Goal: Task Accomplishment & Management: Use online tool/utility

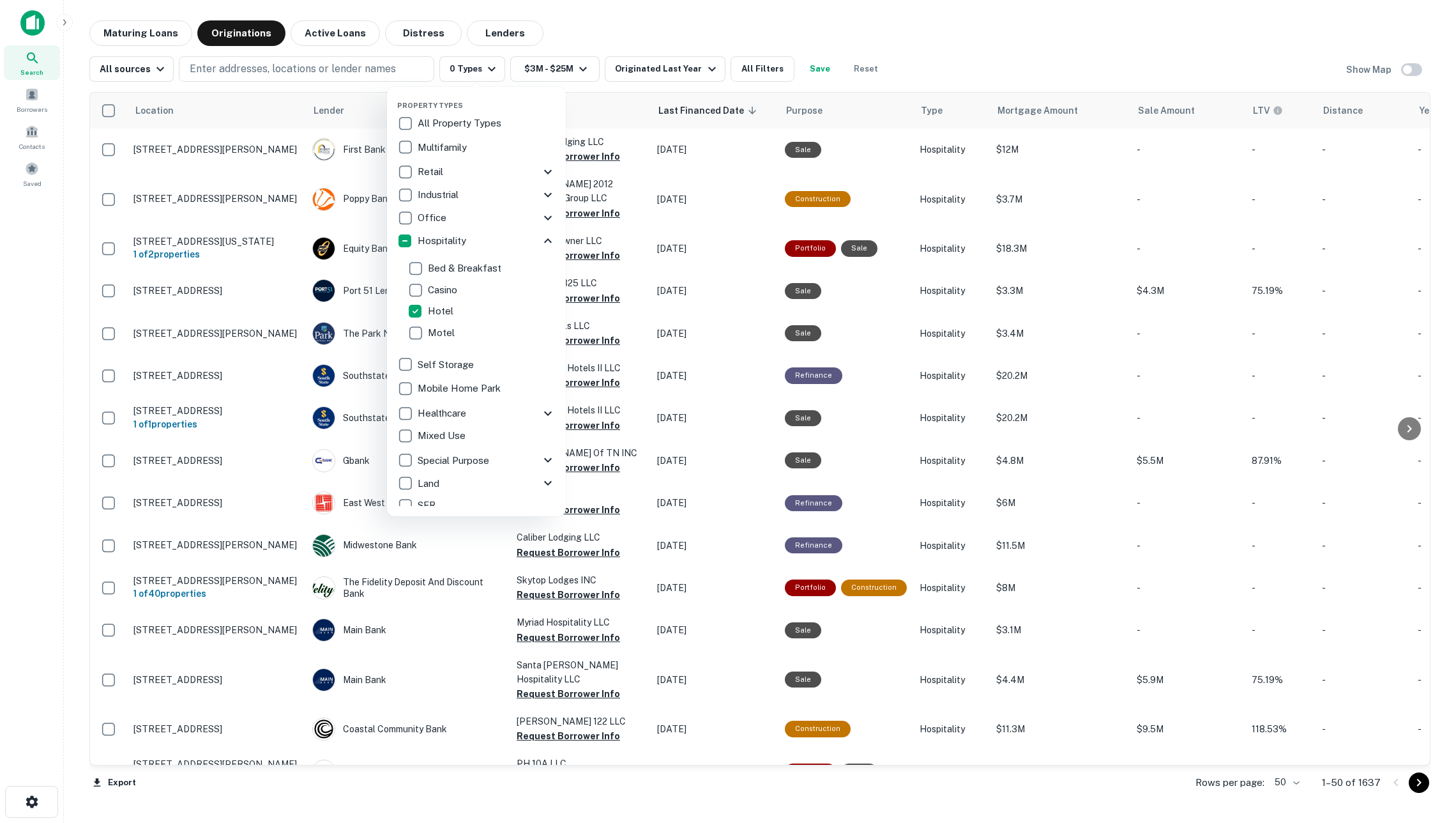
scroll to position [64, 0]
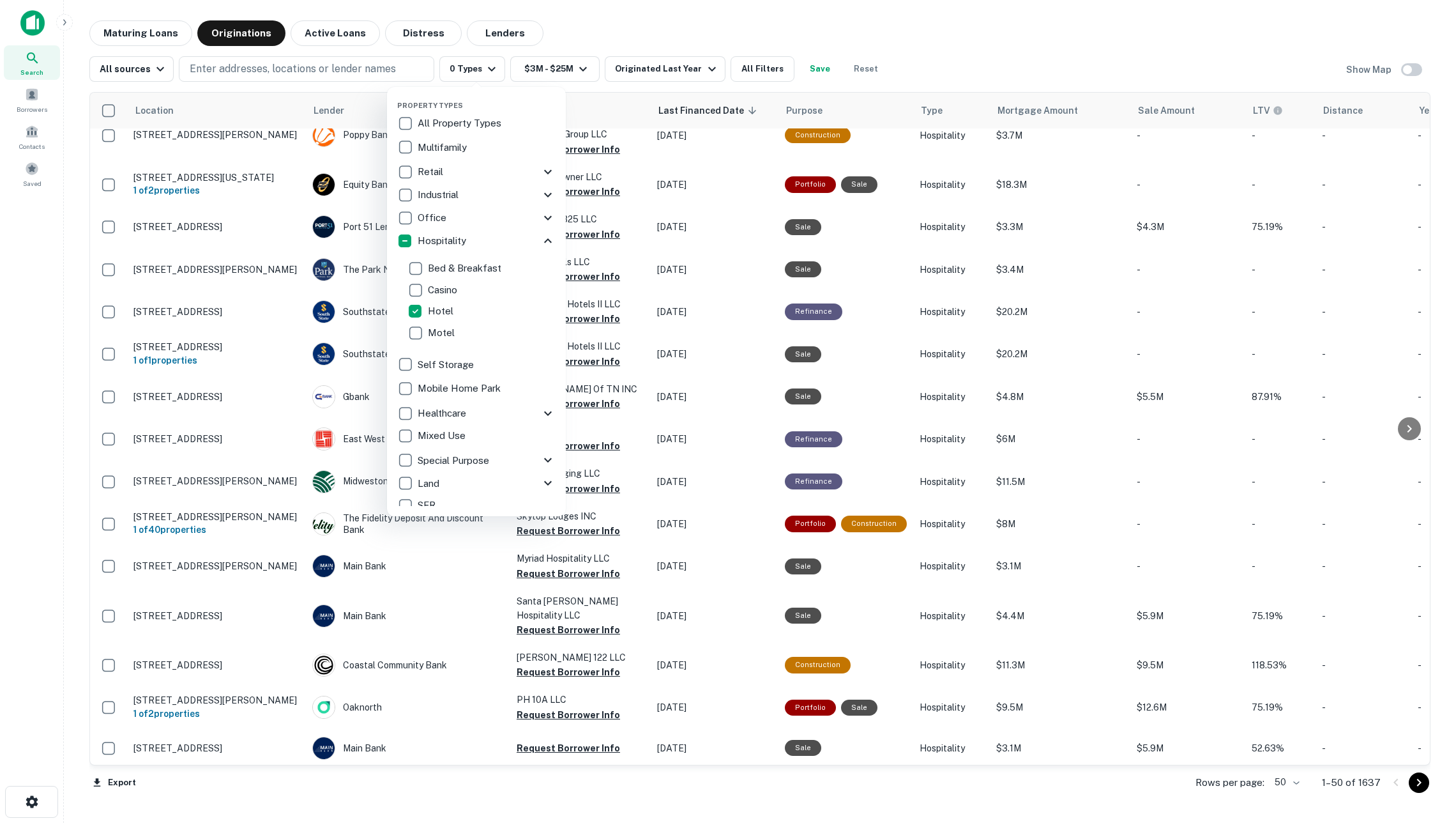
click at [28, 88] on div at bounding box center [728, 411] width 1456 height 823
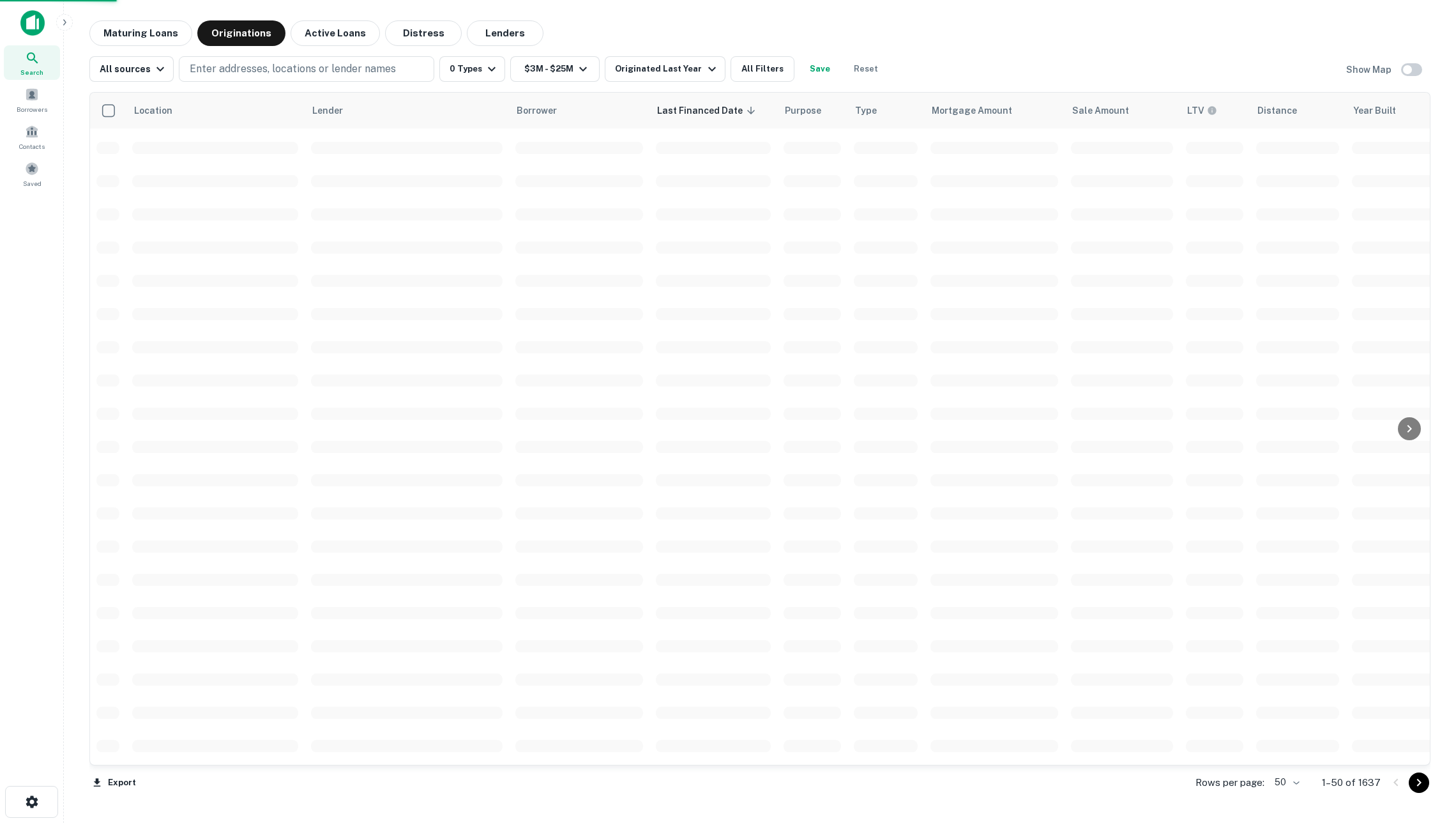
click at [36, 94] on div at bounding box center [728, 411] width 1456 height 823
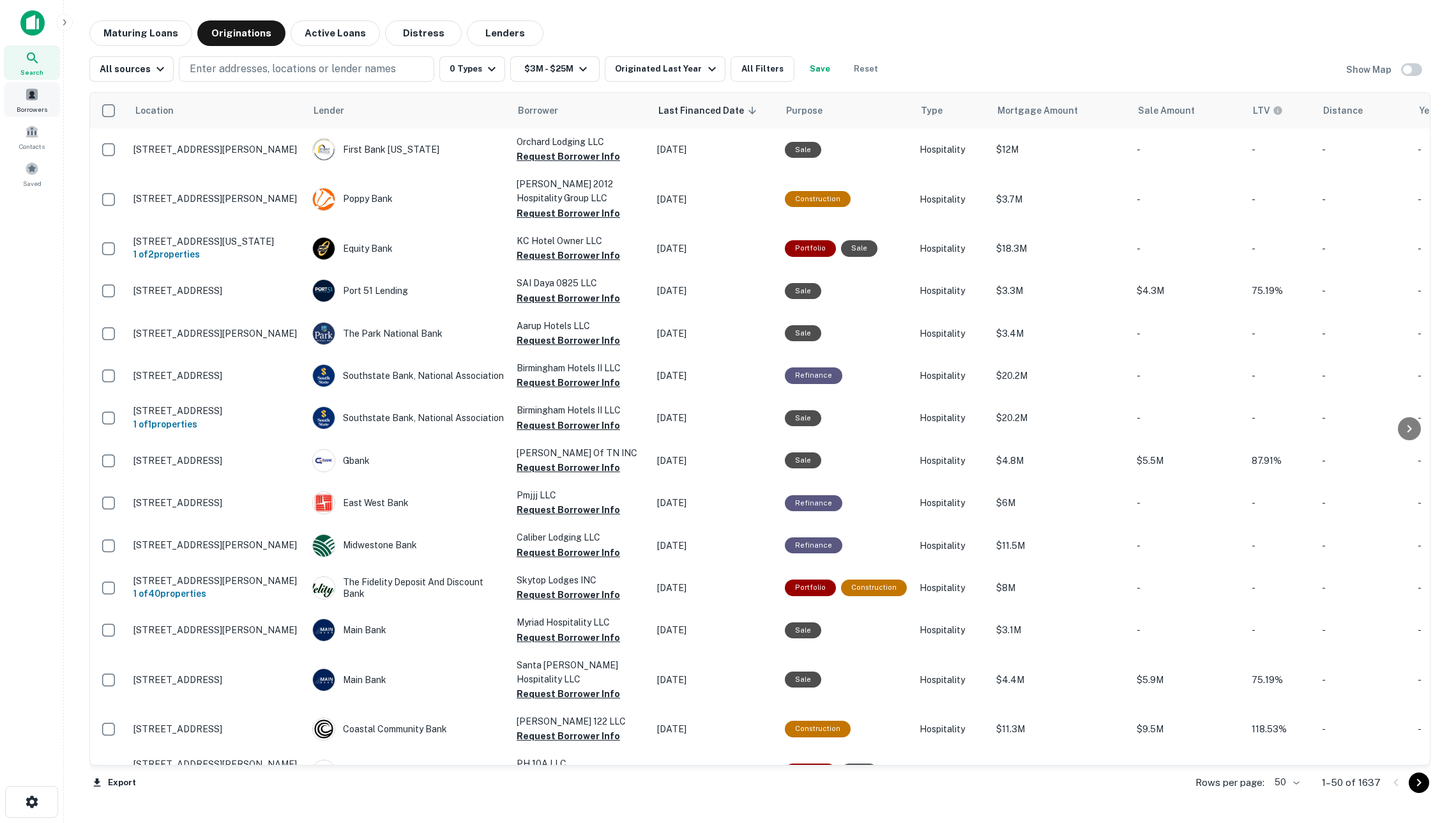
scroll to position [0, 0]
click at [23, 93] on div "Borrowers" at bounding box center [32, 100] width 56 height 35
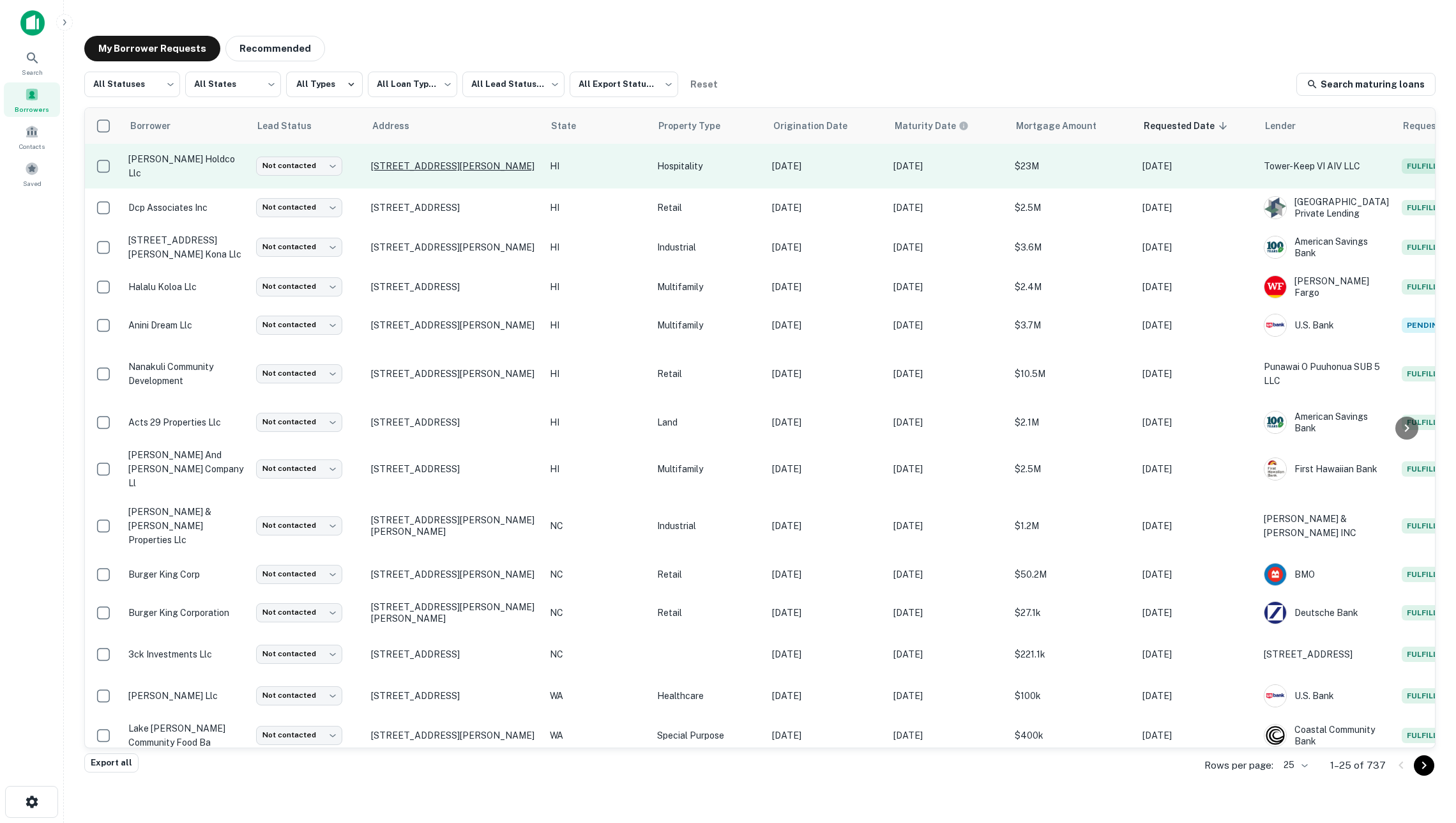
click at [489, 170] on p "324 Lewers St Honolulu, HI 96815" at bounding box center [454, 166] width 166 height 12
click at [222, 182] on td "lewers holdco llc" at bounding box center [186, 166] width 128 height 45
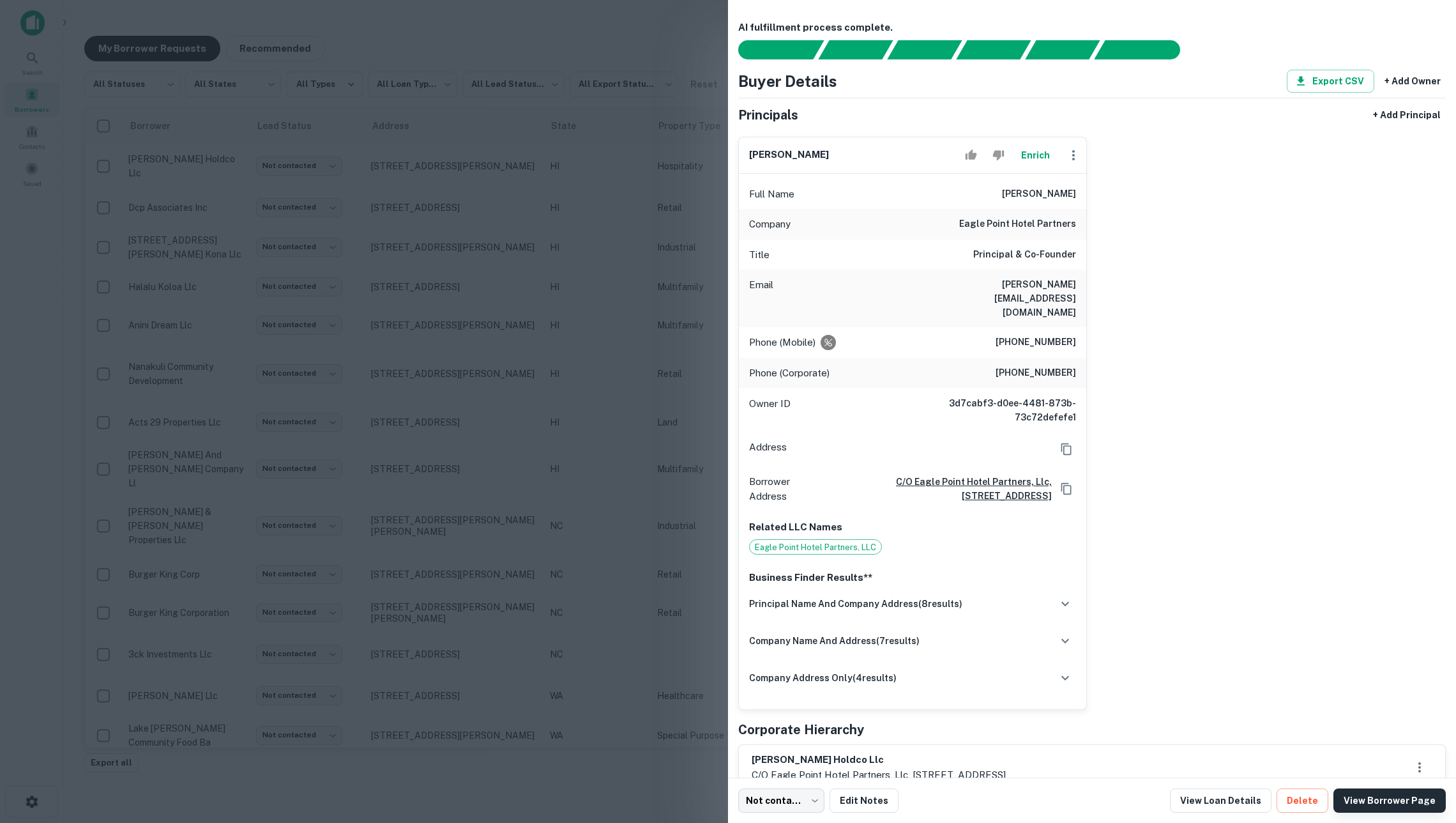
click at [1376, 805] on link "View Borrower Page" at bounding box center [1389, 800] width 112 height 24
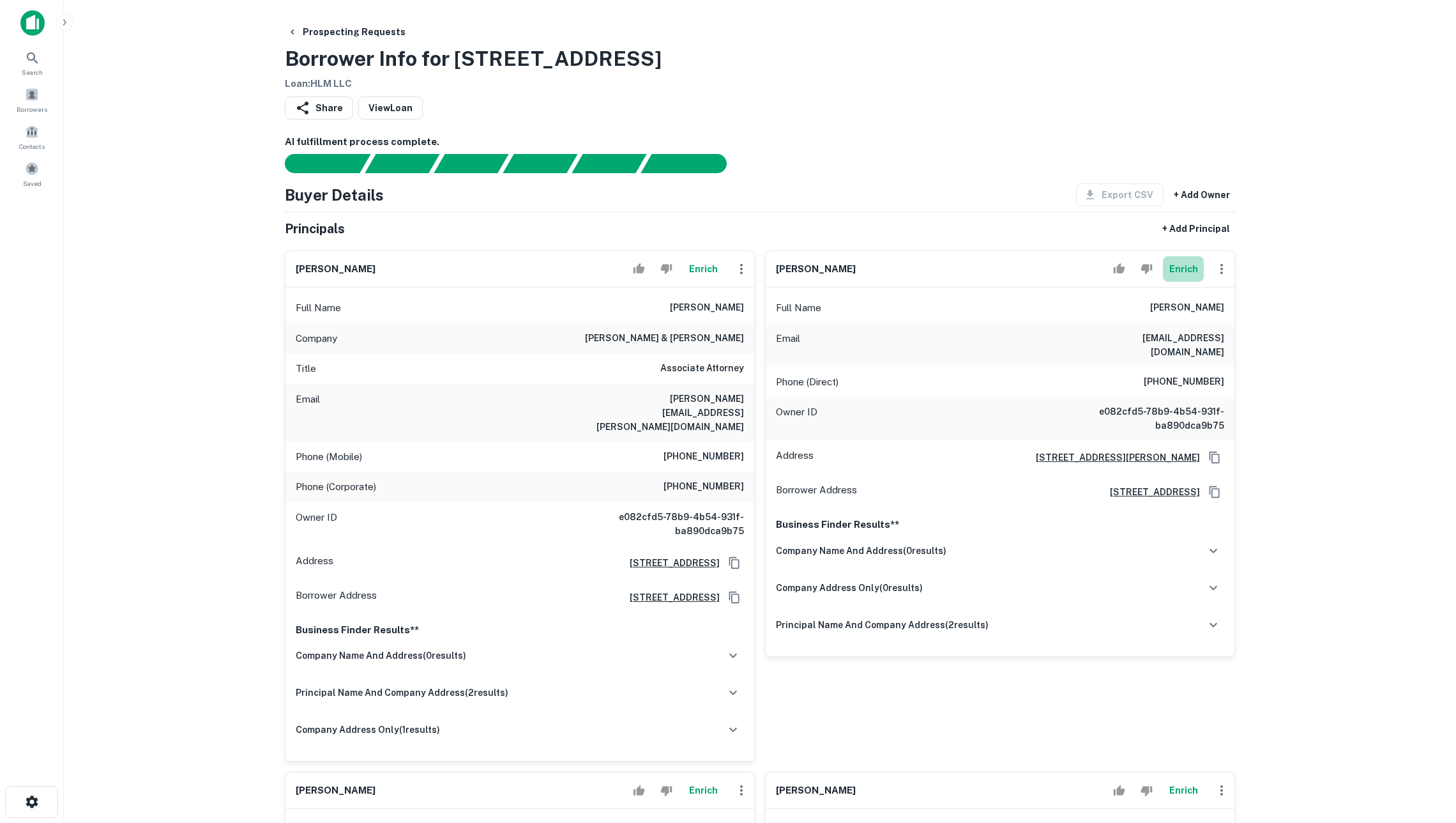
click at [1183, 281] on button "Enrich" at bounding box center [1183, 269] width 41 height 26
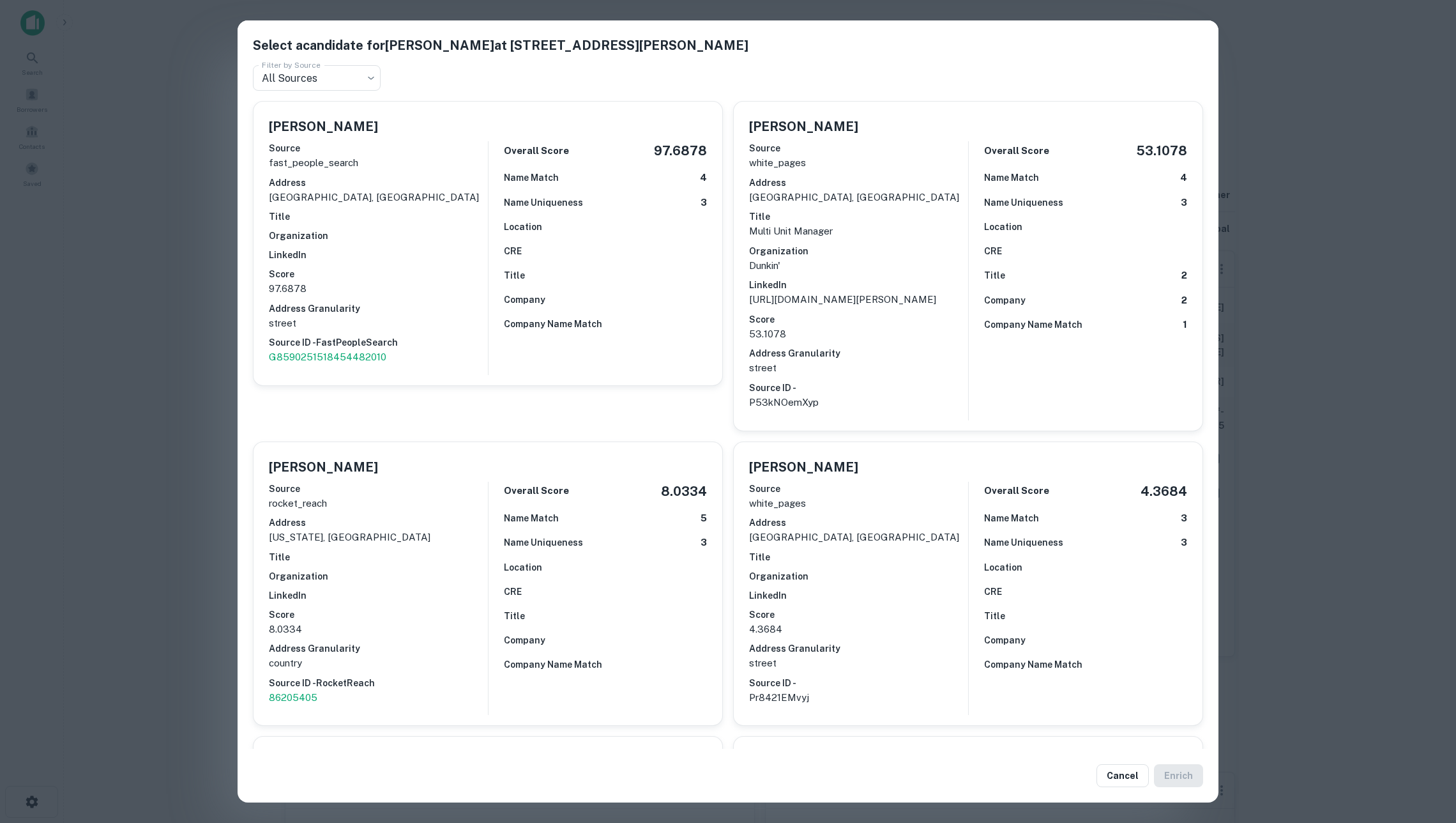
click at [917, 349] on div "Source white_pages Address [GEOGRAPHIC_DATA], [GEOGRAPHIC_DATA] Title Multi Uni…" at bounding box center [859, 275] width 219 height 279
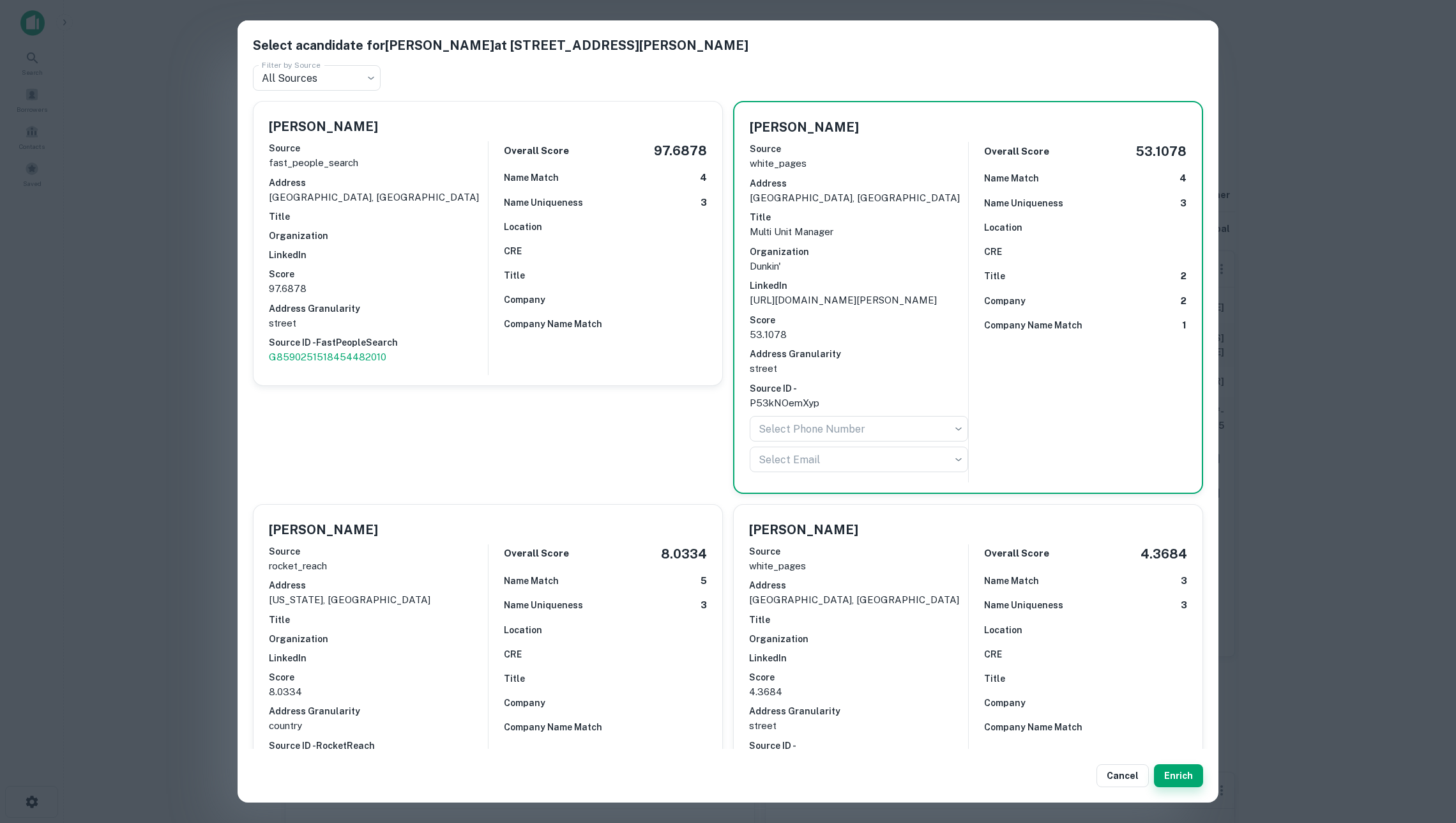
click at [1176, 770] on button "Enrich" at bounding box center [1178, 775] width 49 height 23
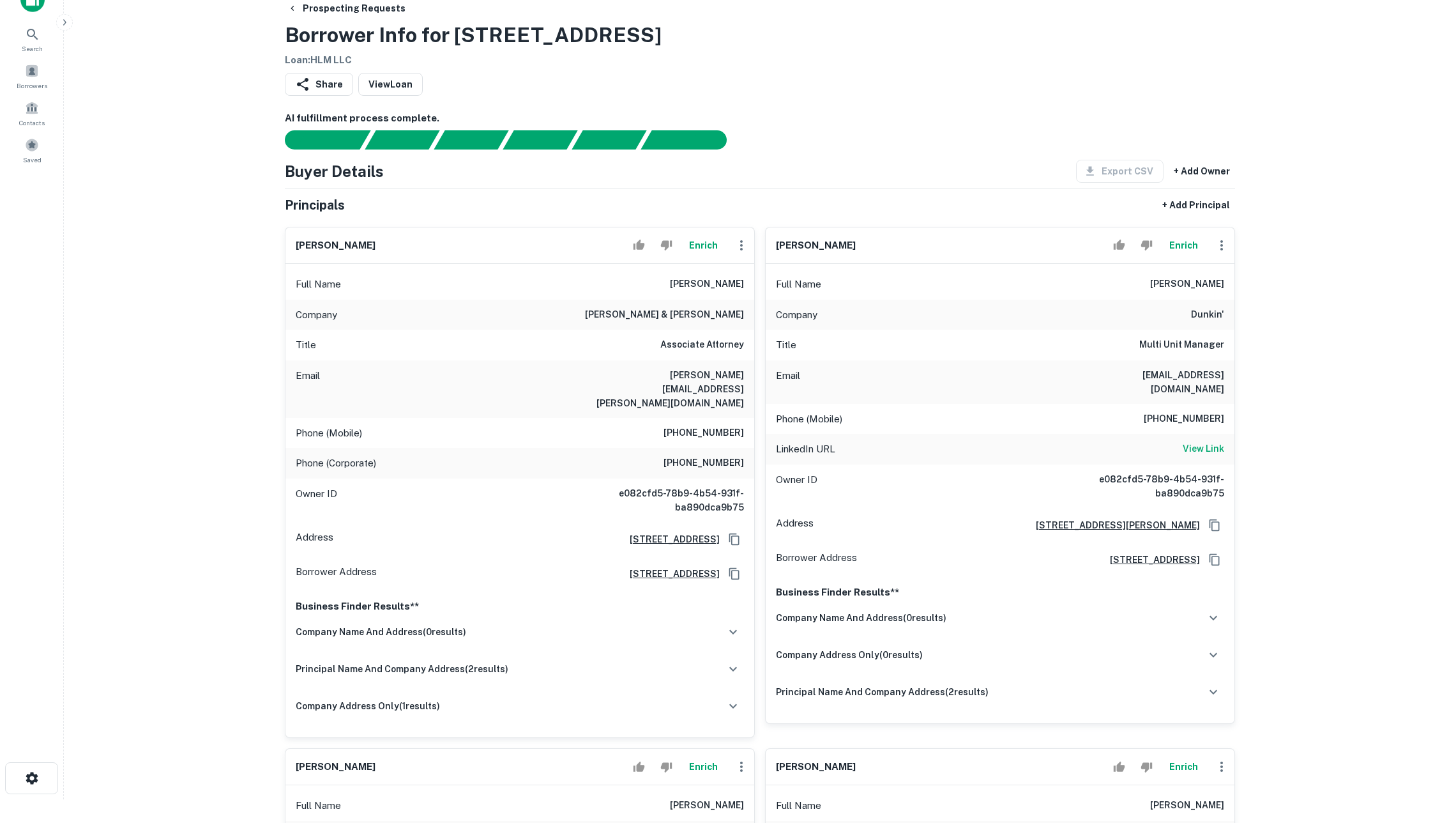
scroll to position [607, 0]
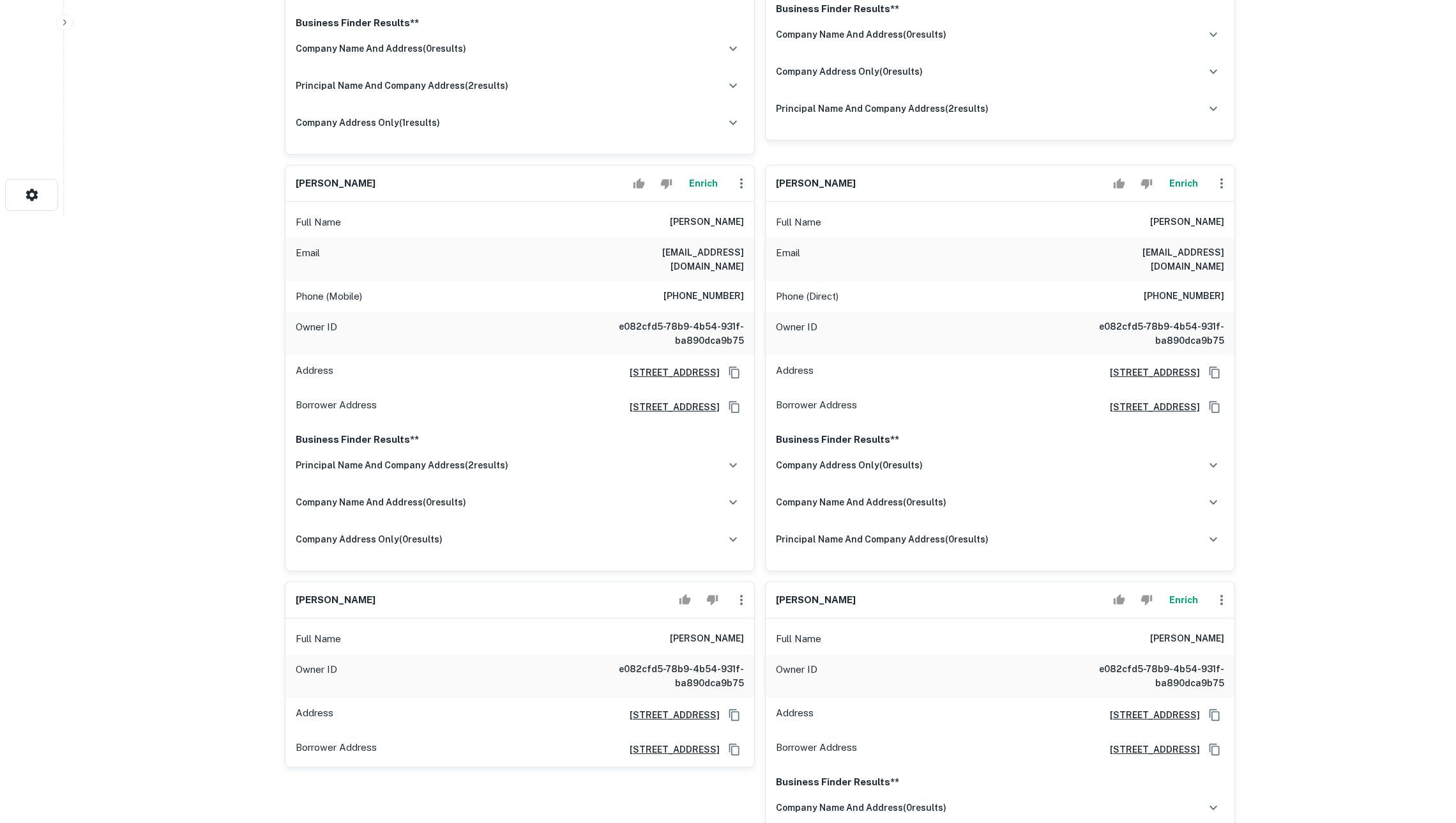
click at [696, 188] on button "Enrich" at bounding box center [703, 183] width 41 height 26
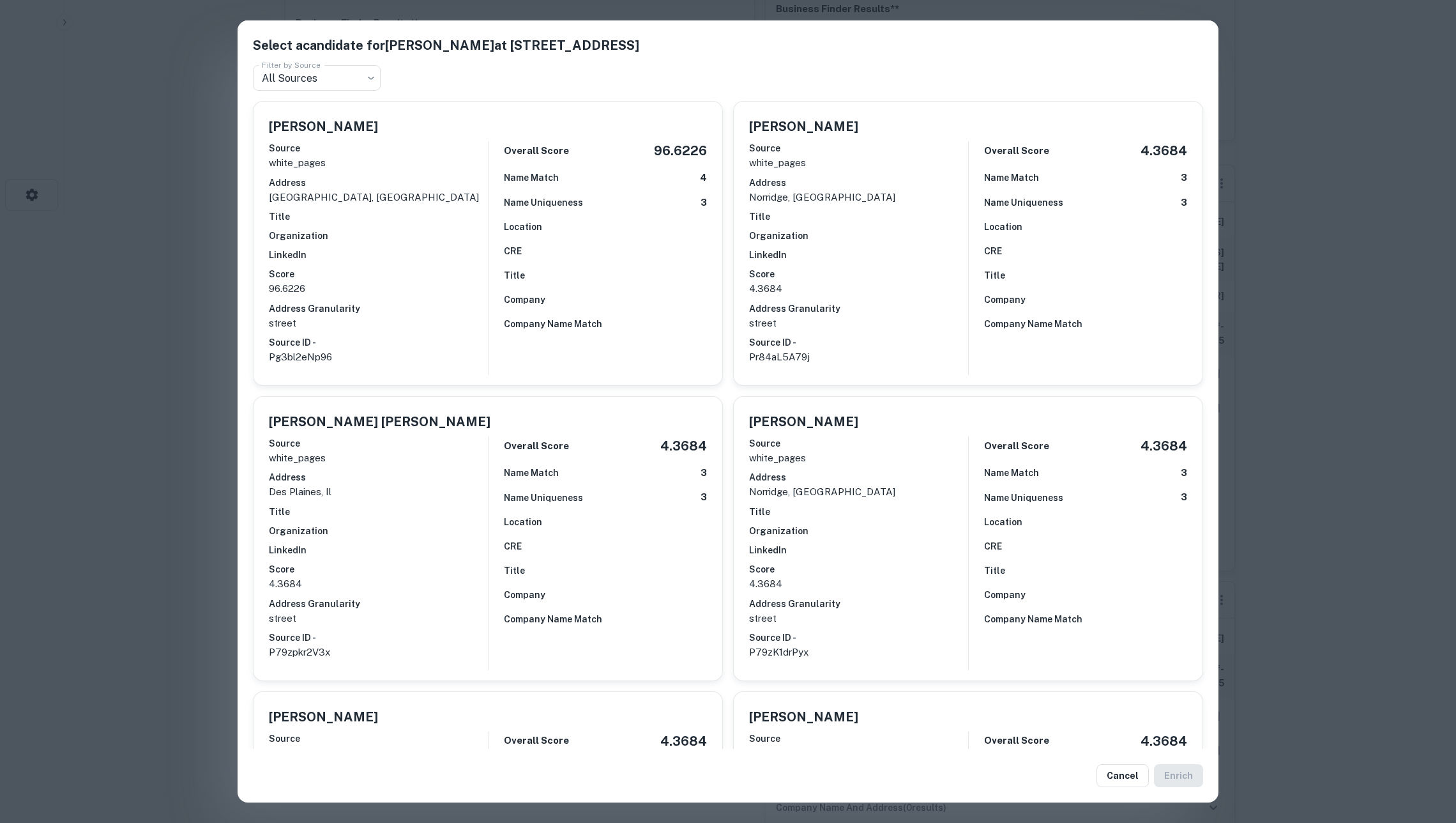
click at [493, 250] on div "Overall Score 96.6226 Name Match 4 Name Uniqueness 3 Location CRE Title Company…" at bounding box center [597, 258] width 219 height 234
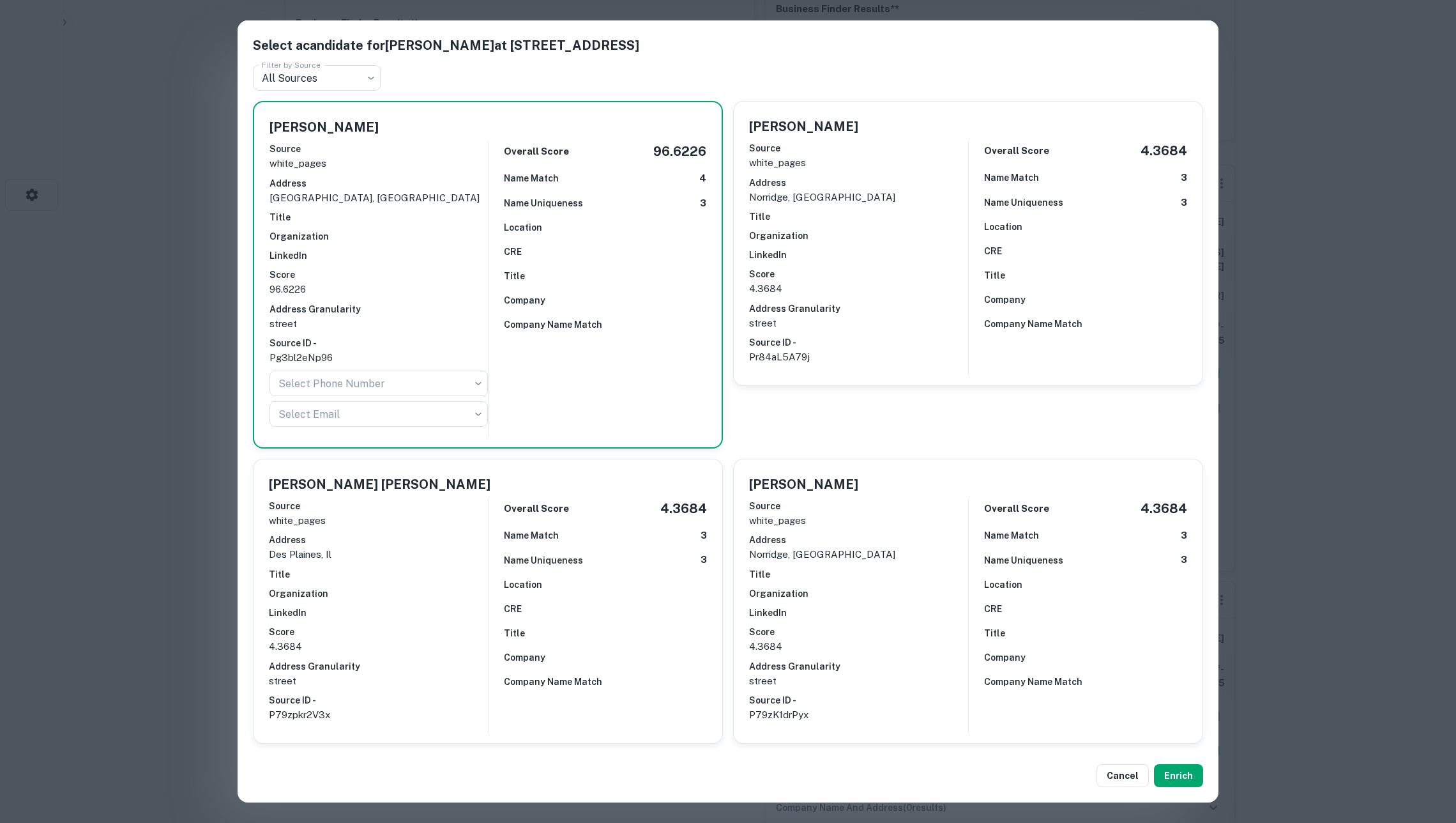
click at [1375, 290] on div "Select a candidate for [PERSON_NAME] at [STREET_ADDRESS] Filter by Source All S…" at bounding box center [728, 411] width 1456 height 823
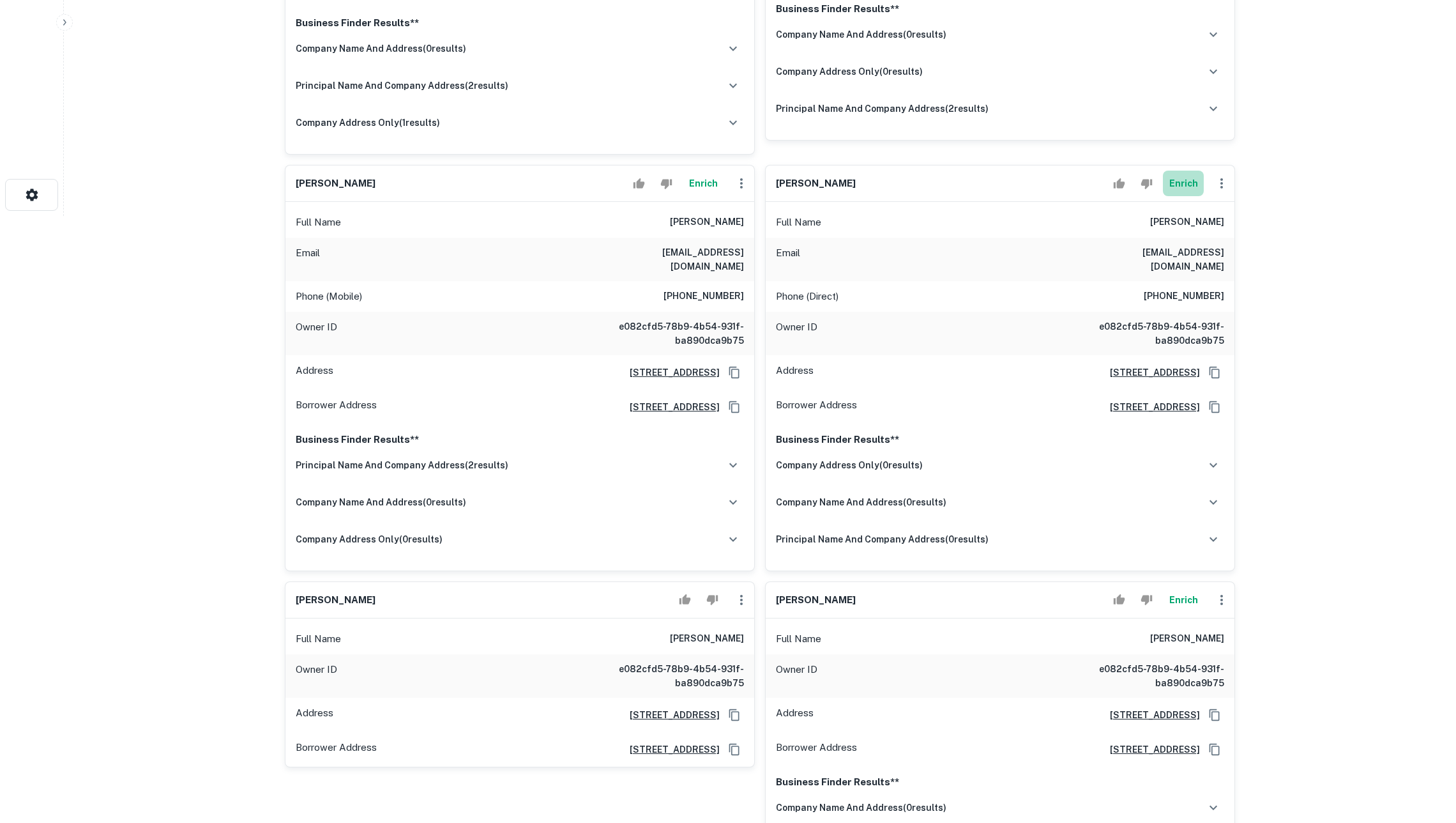
click at [1166, 195] on button "Enrich" at bounding box center [1183, 183] width 41 height 26
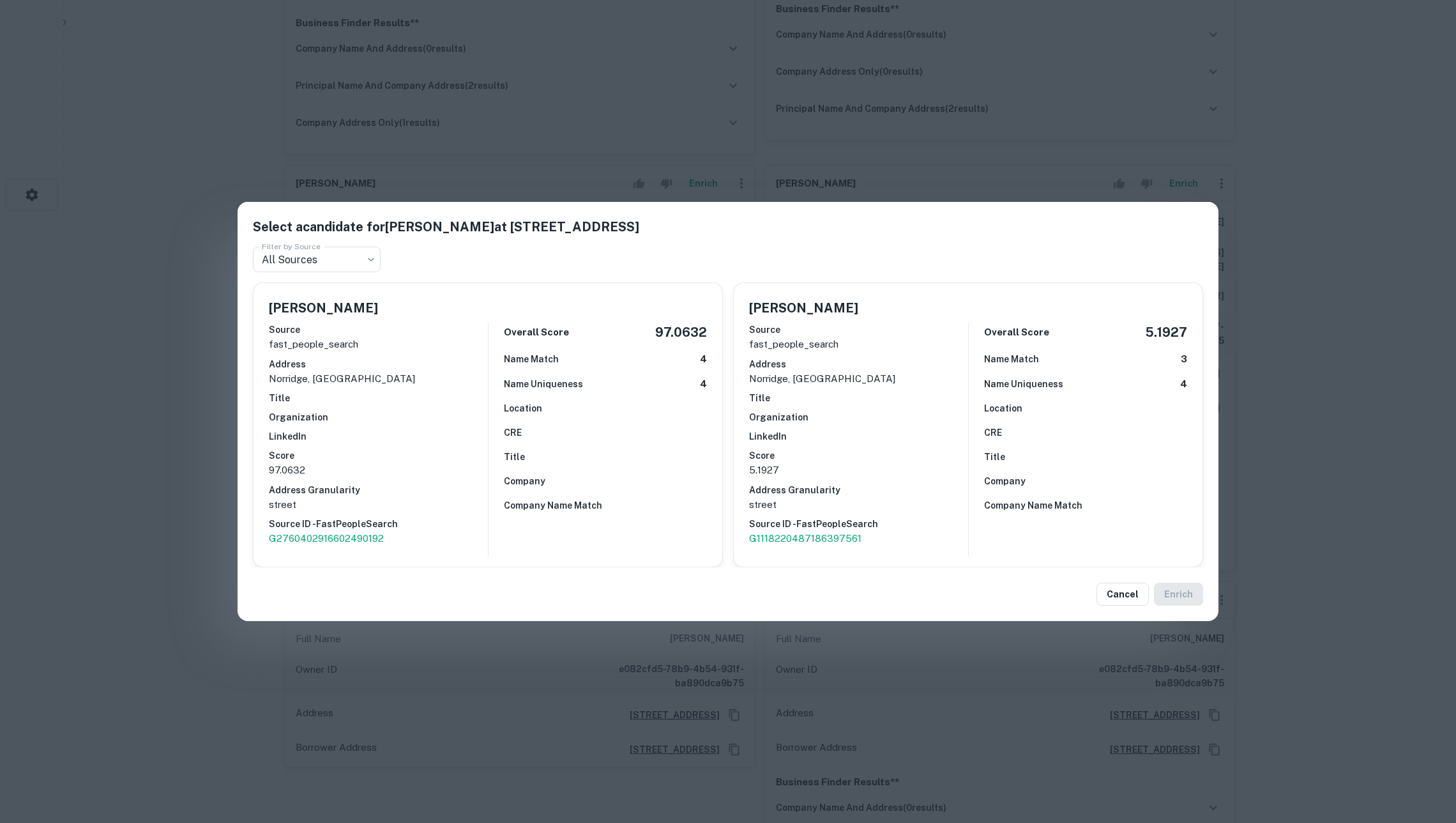
click at [1263, 243] on div "Select a candidate for [PERSON_NAME] at [STREET_ADDRESS] Filter by Source All S…" at bounding box center [728, 411] width 1456 height 823
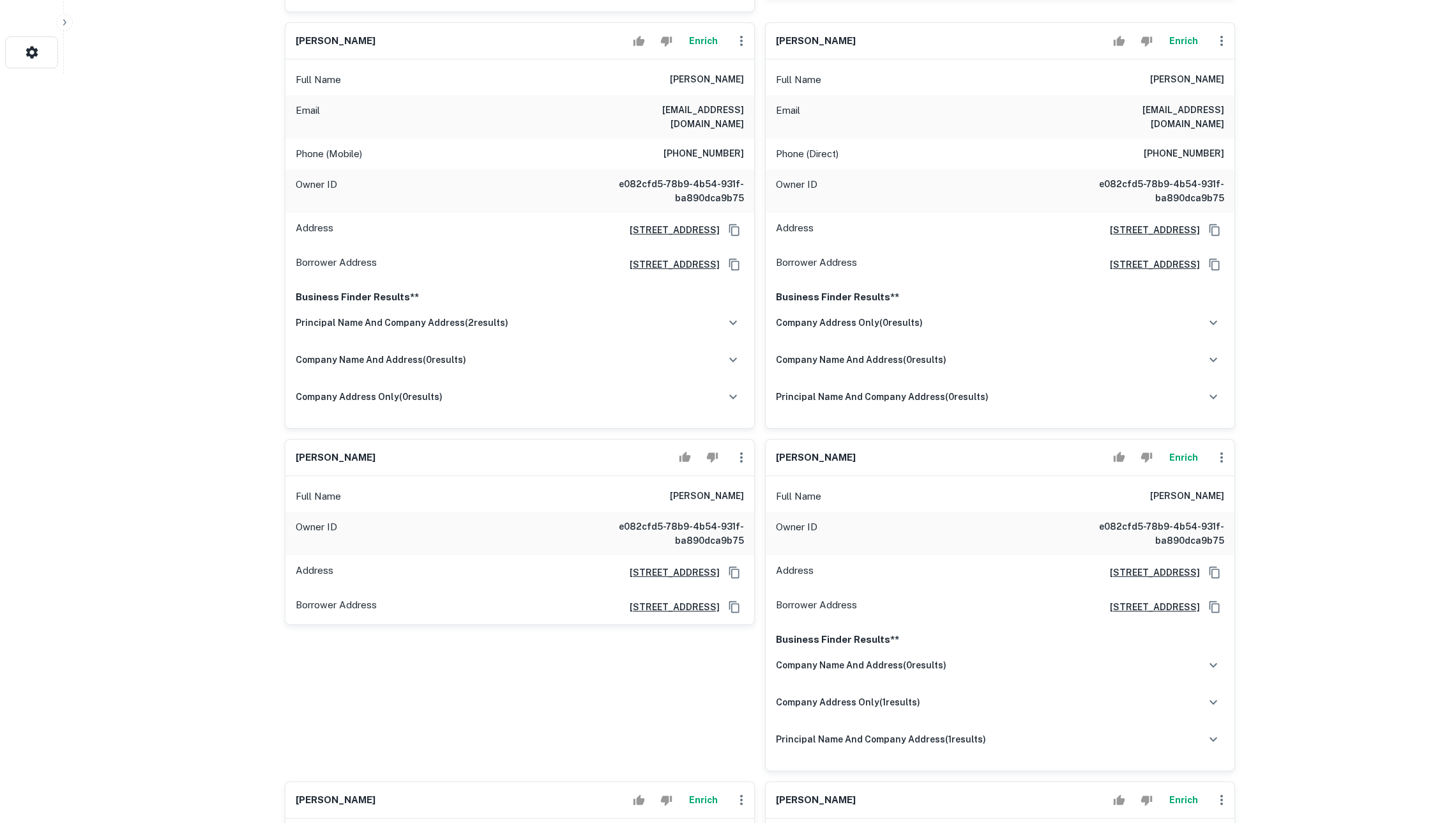
scroll to position [831, 0]
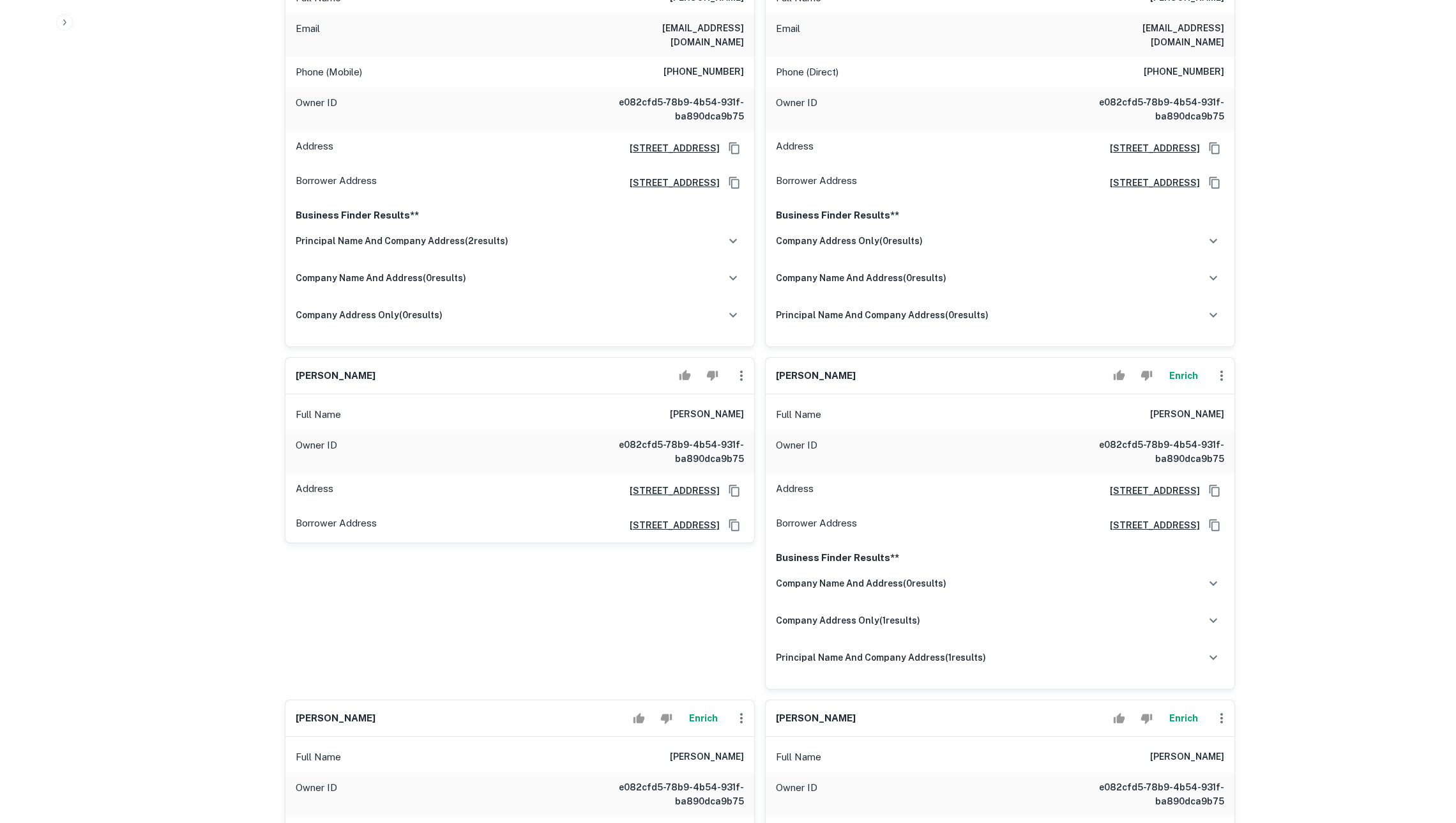
click at [1170, 388] on button "Enrich" at bounding box center [1183, 375] width 41 height 26
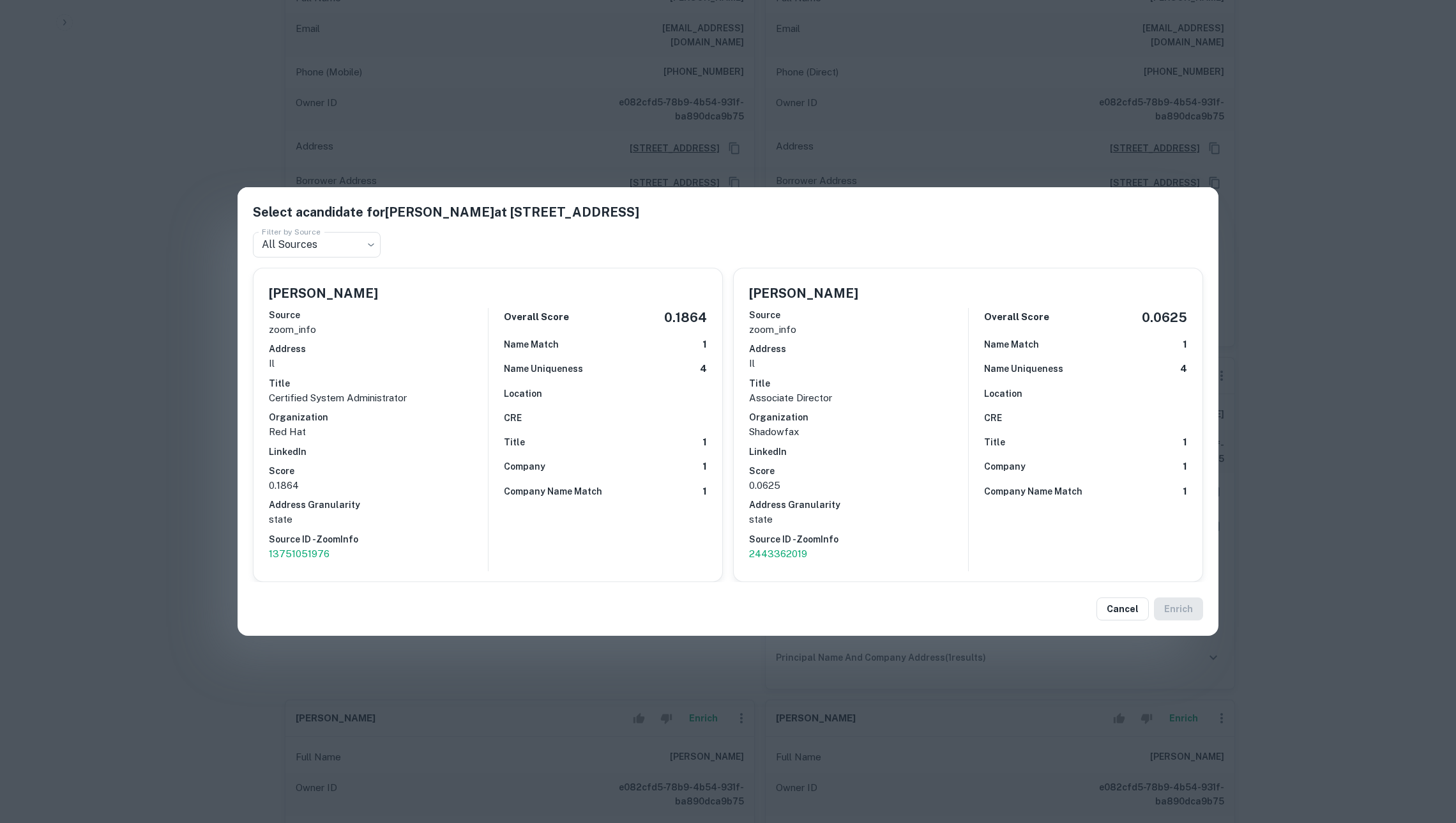
click at [1389, 442] on div "Select a candidate for [PERSON_NAME] at [STREET_ADDRESS] Filter by Source All S…" at bounding box center [728, 411] width 1456 height 823
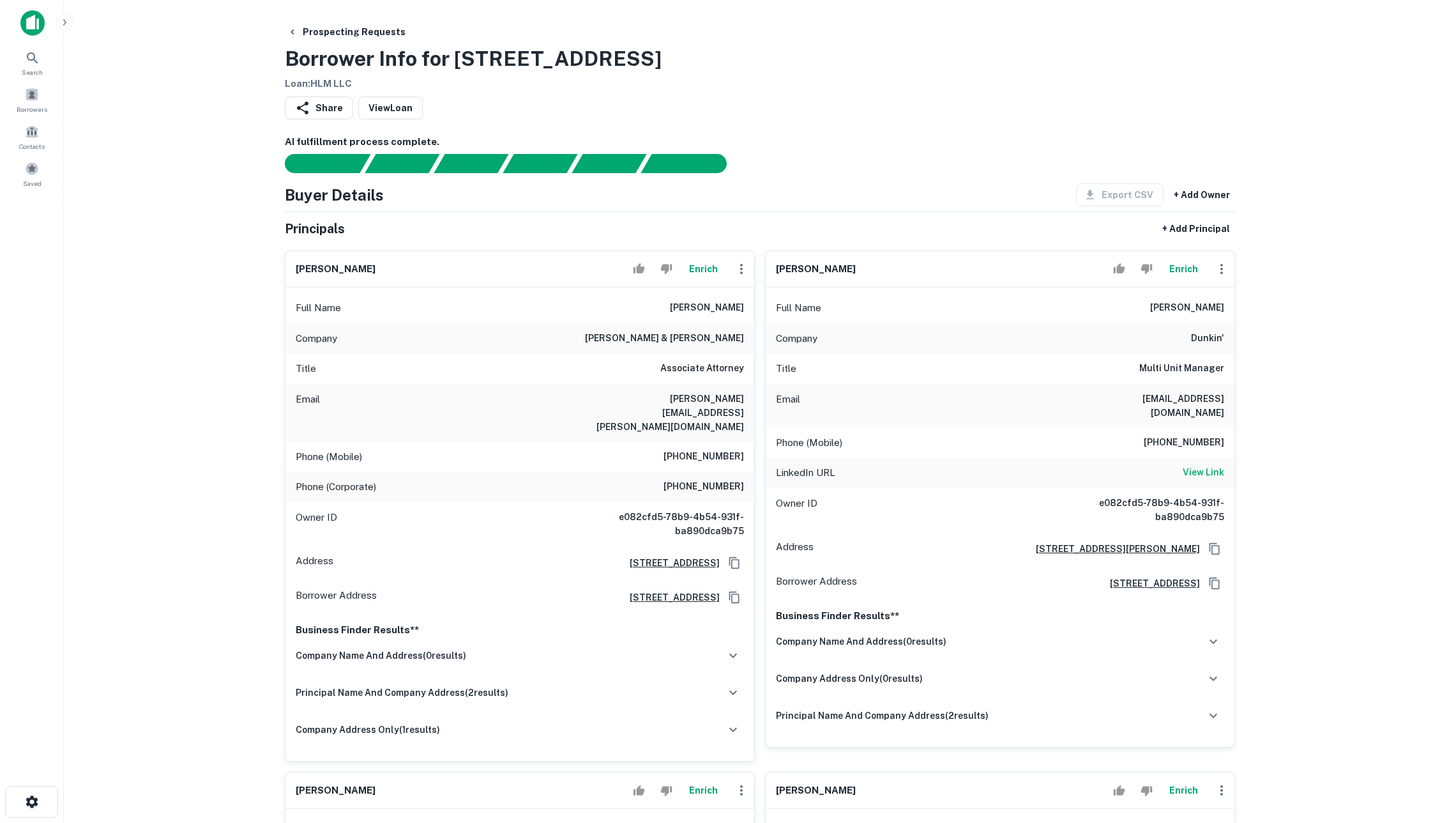
scroll to position [0, 0]
